Goal: Information Seeking & Learning: Understand process/instructions

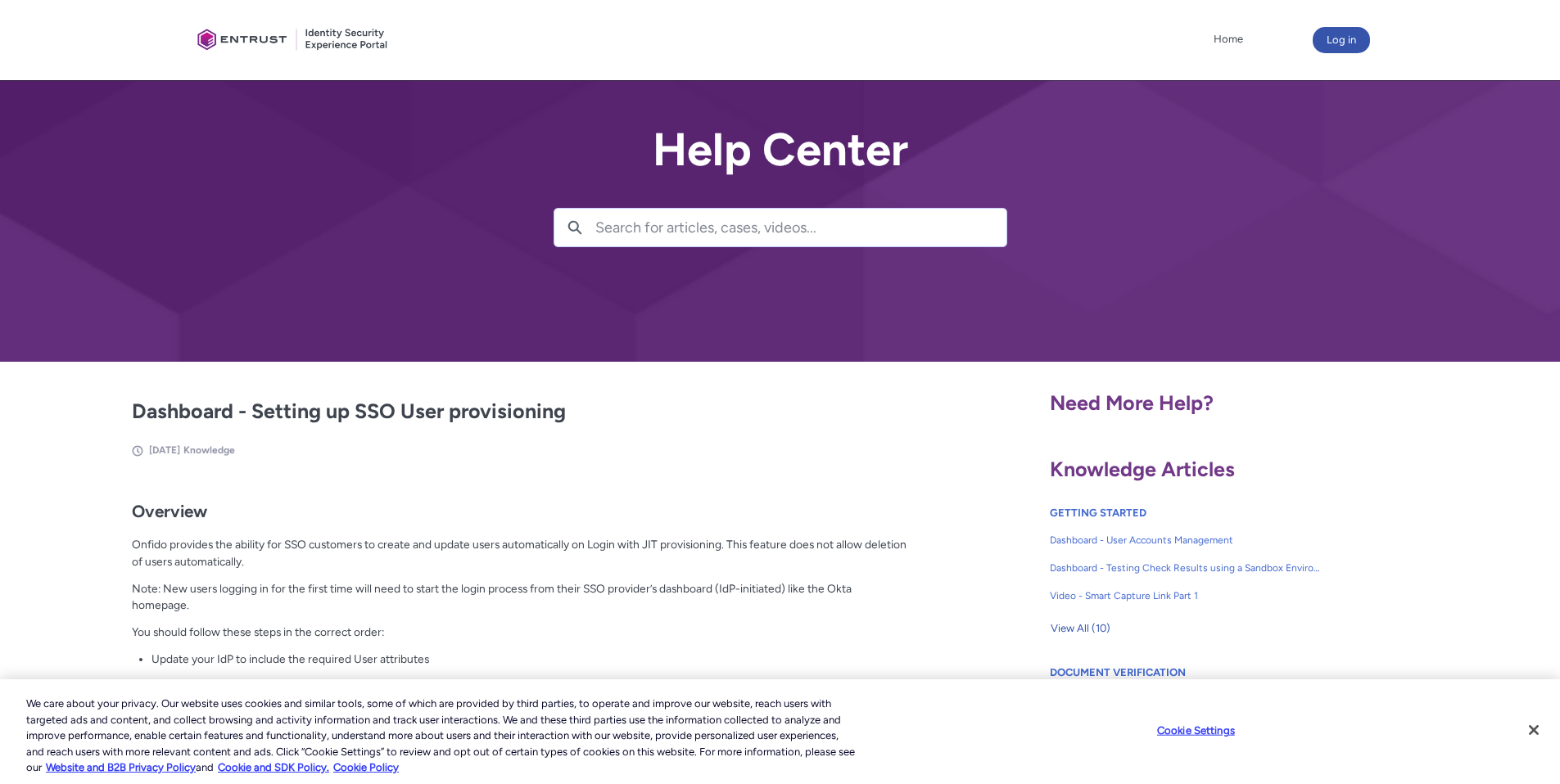
click at [238, 411] on h2 "Dashboard - Setting up SSO User provisioning" at bounding box center [520, 411] width 777 height 31
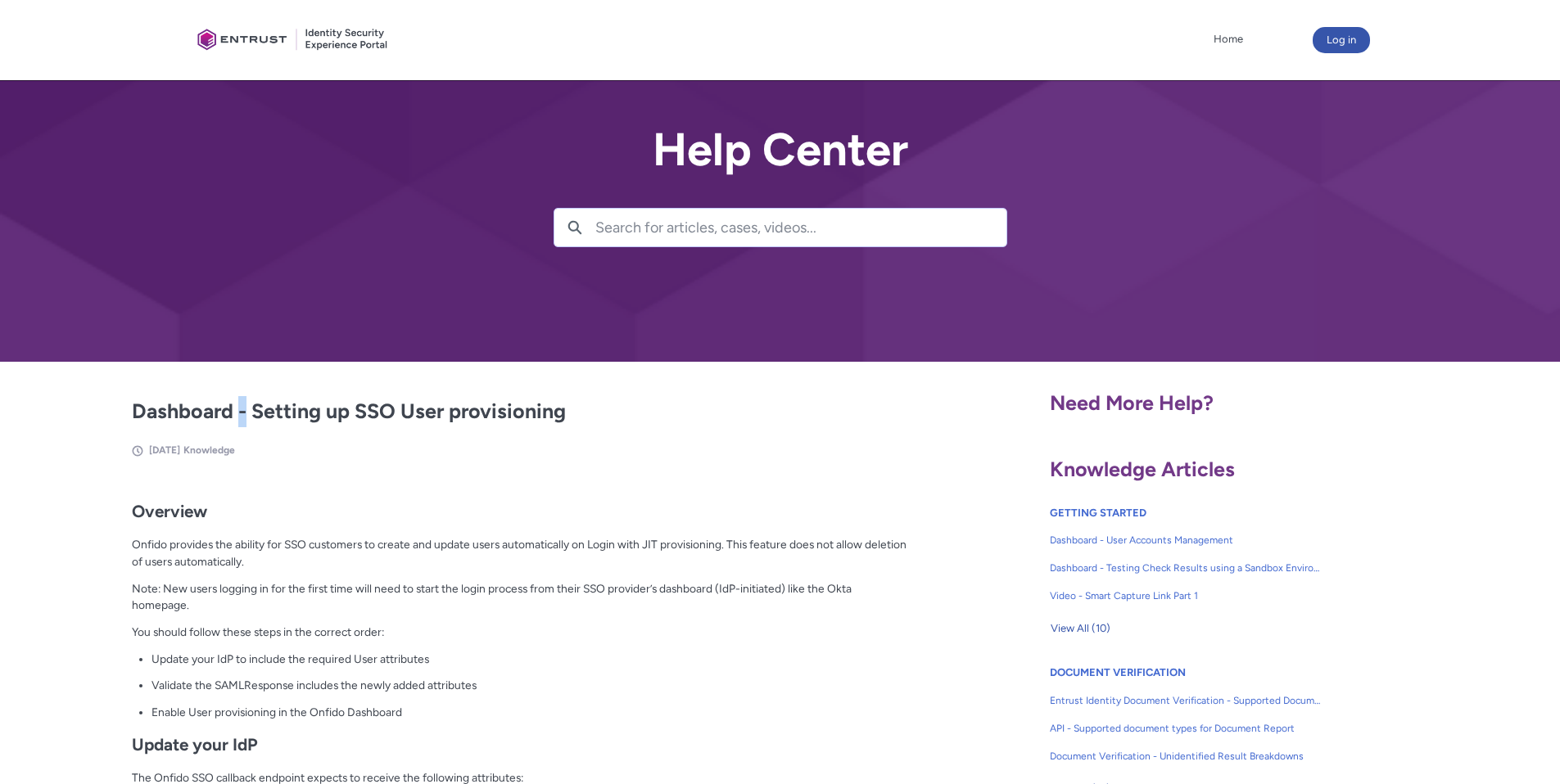
click at [238, 411] on h2 "Dashboard - Setting up SSO User provisioning" at bounding box center [520, 411] width 777 height 31
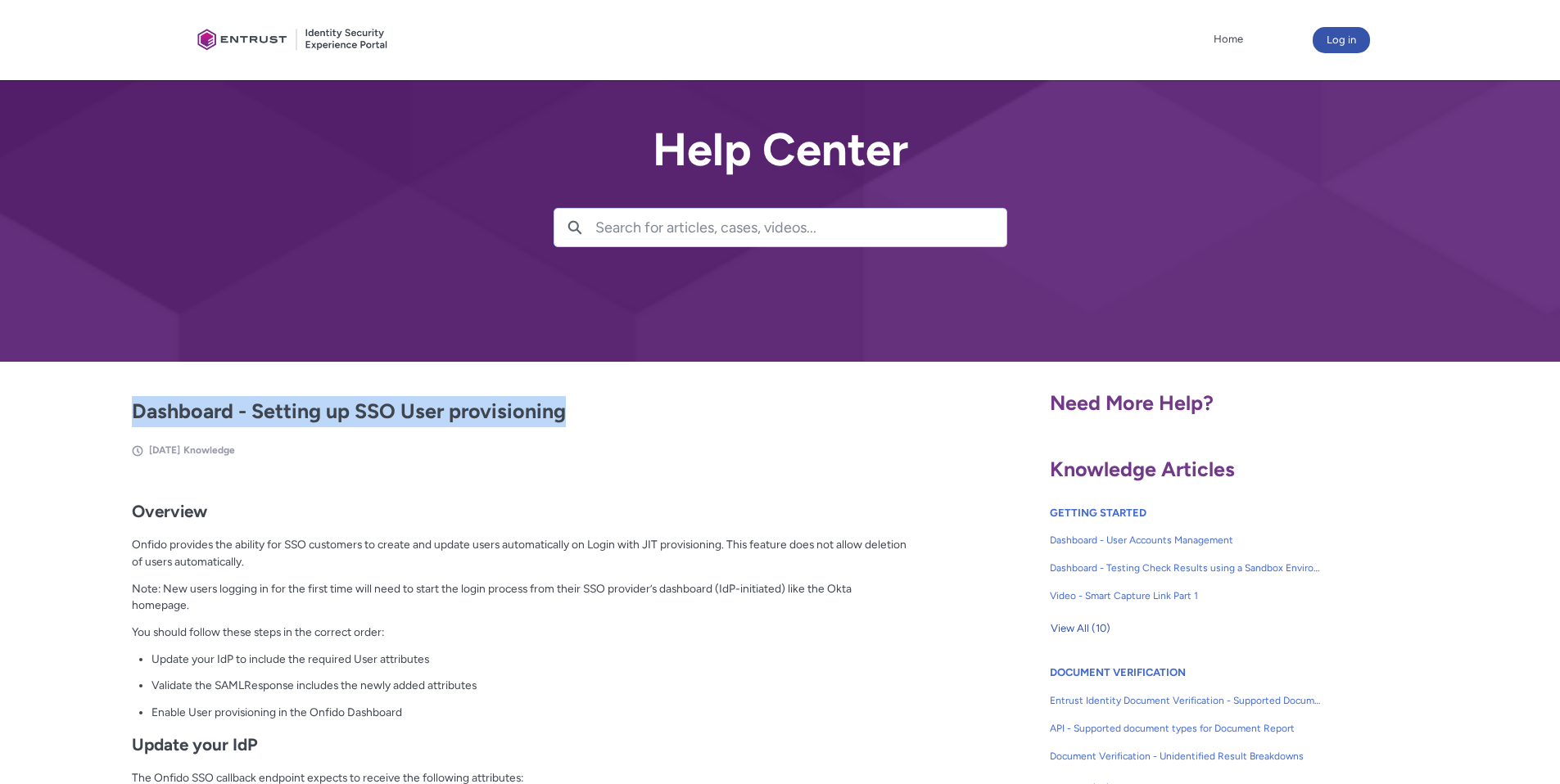
click at [238, 411] on h2 "Dashboard - Setting up SSO User provisioning" at bounding box center [520, 411] width 777 height 31
copy article "Dashboard - Setting up SSO User provisioning"
